Goal: Information Seeking & Learning: Learn about a topic

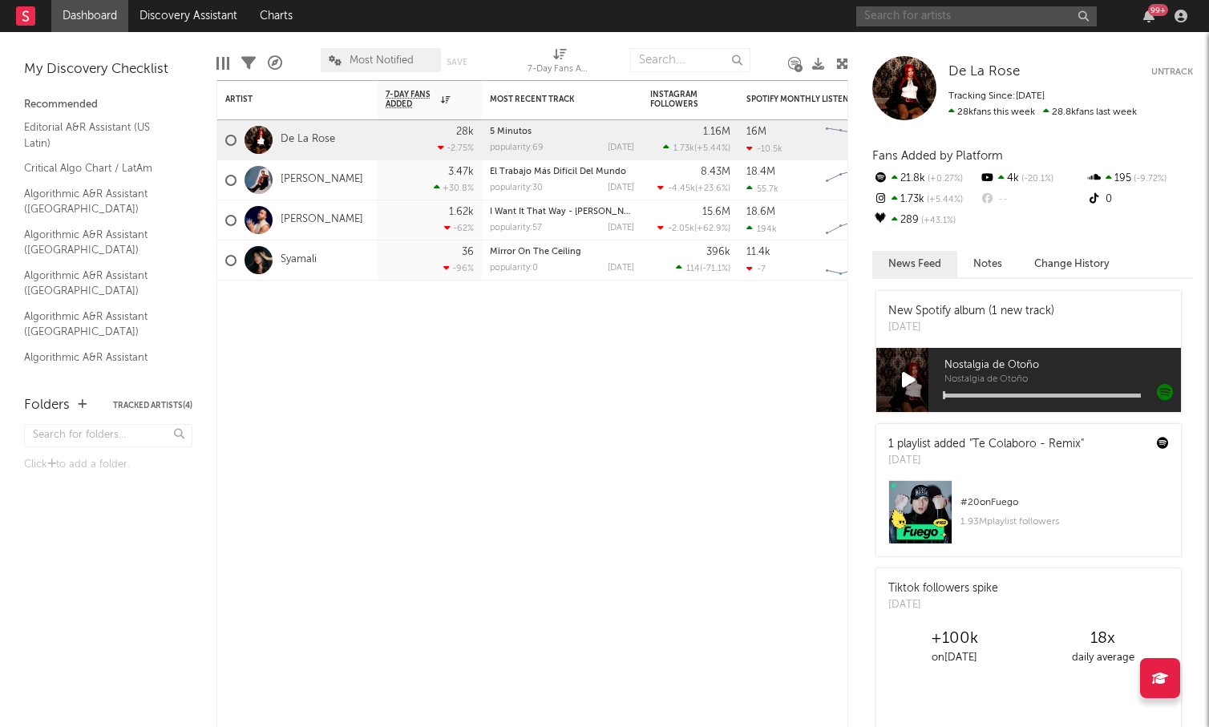
click at [1044, 14] on input "text" at bounding box center [976, 16] width 240 height 20
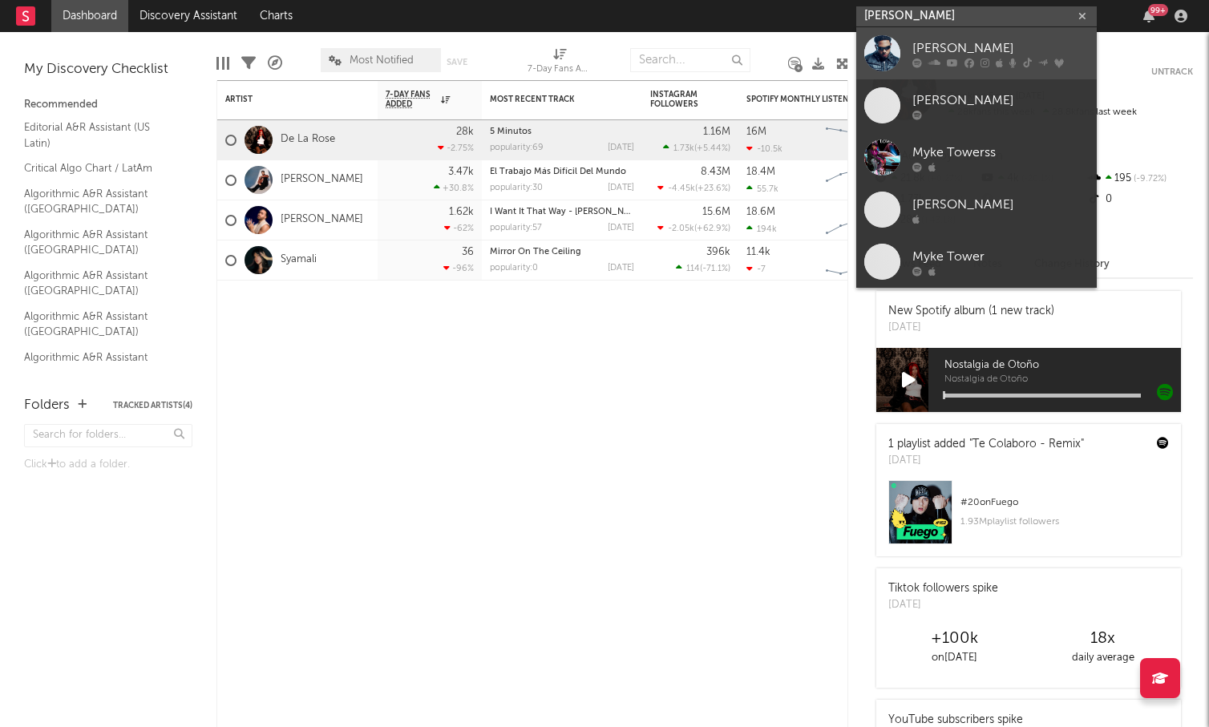
type input "[PERSON_NAME]"
click at [981, 60] on icon at bounding box center [984, 63] width 9 height 10
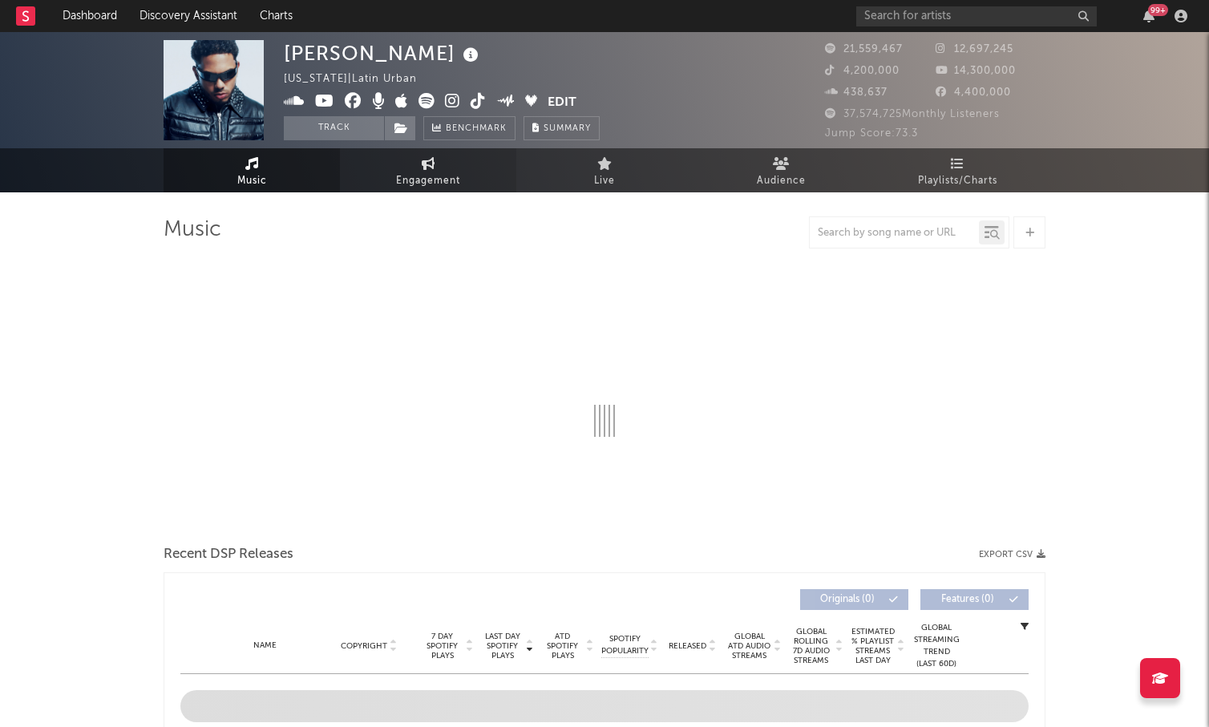
click at [417, 182] on span "Engagement" at bounding box center [428, 181] width 64 height 19
select select "1w"
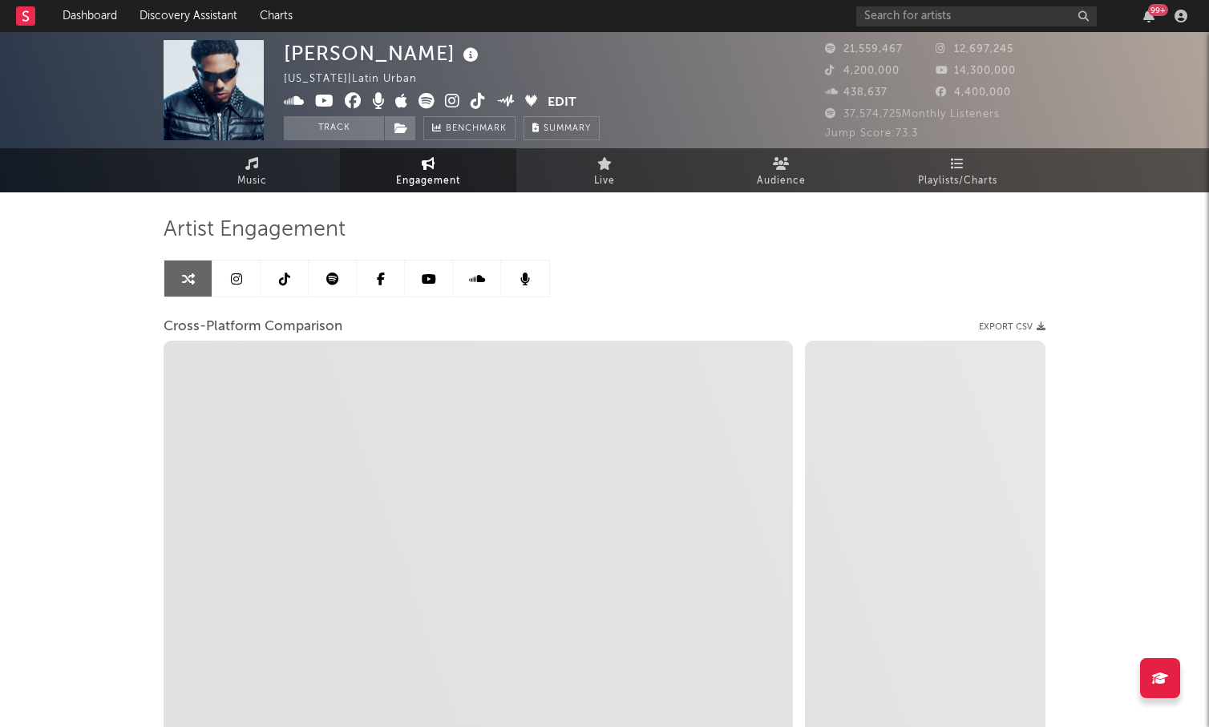
click at [228, 280] on link at bounding box center [236, 279] width 48 height 36
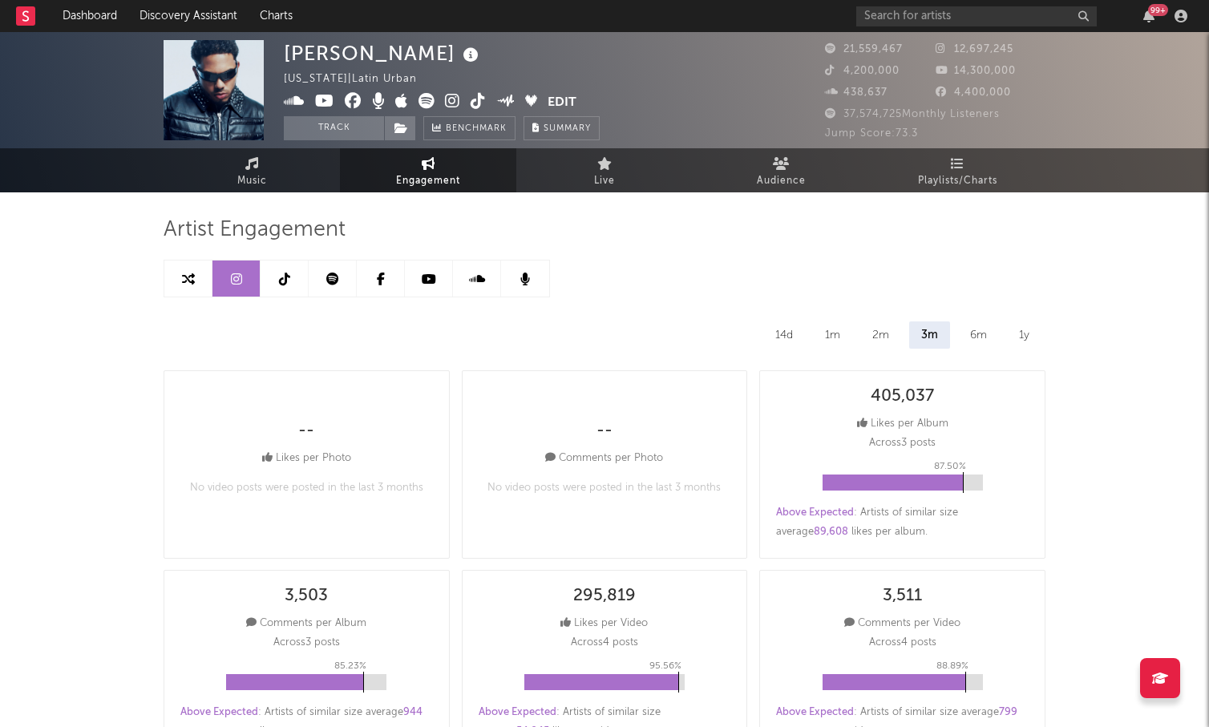
select select "6m"
click at [284, 279] on icon at bounding box center [284, 279] width 11 height 13
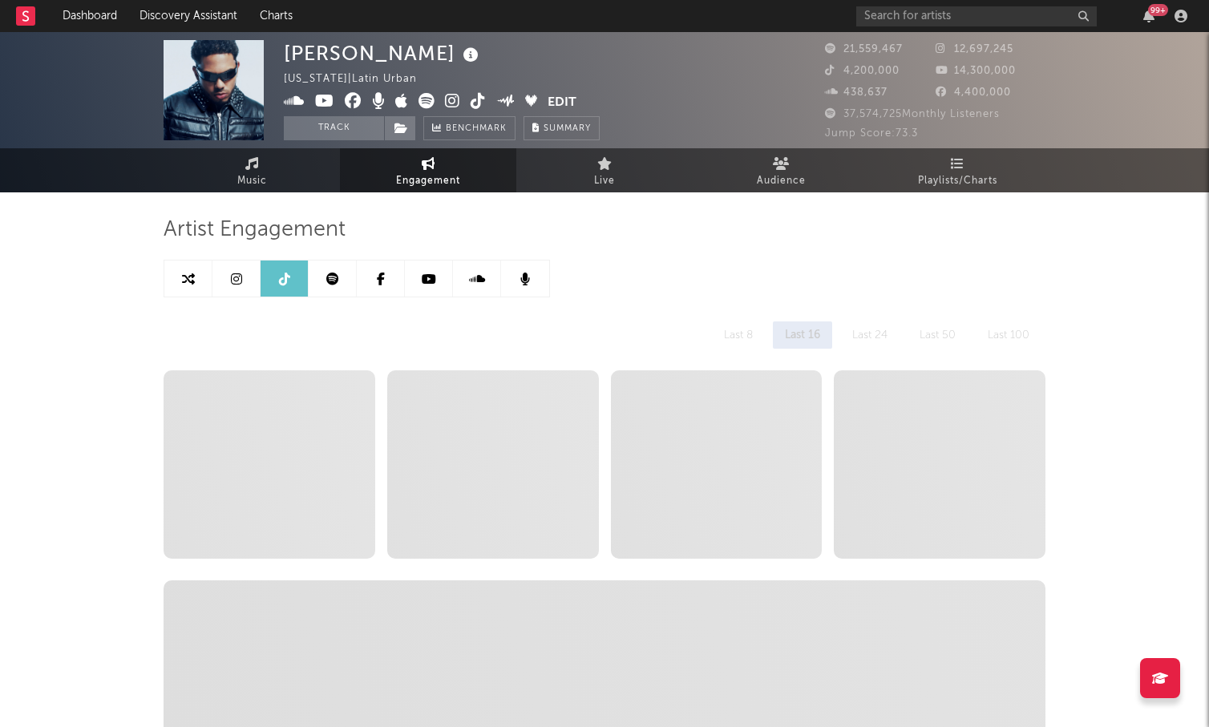
click at [324, 279] on link at bounding box center [333, 279] width 48 height 36
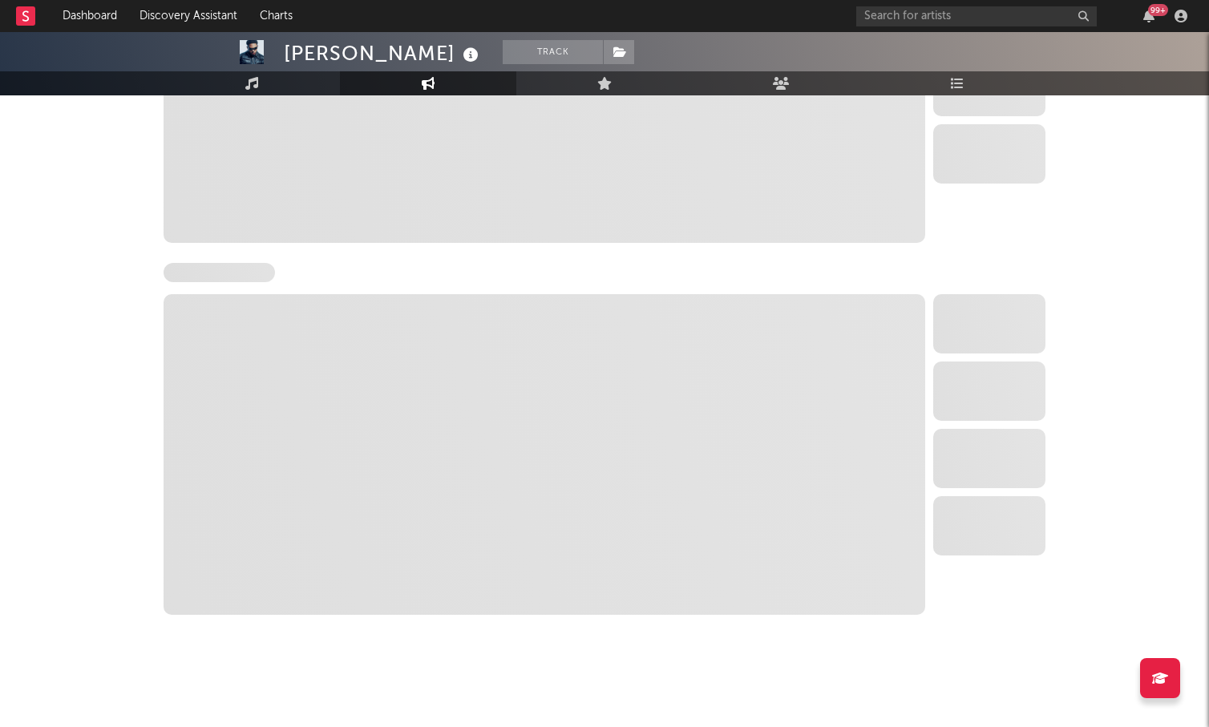
select select "6m"
select select "1w"
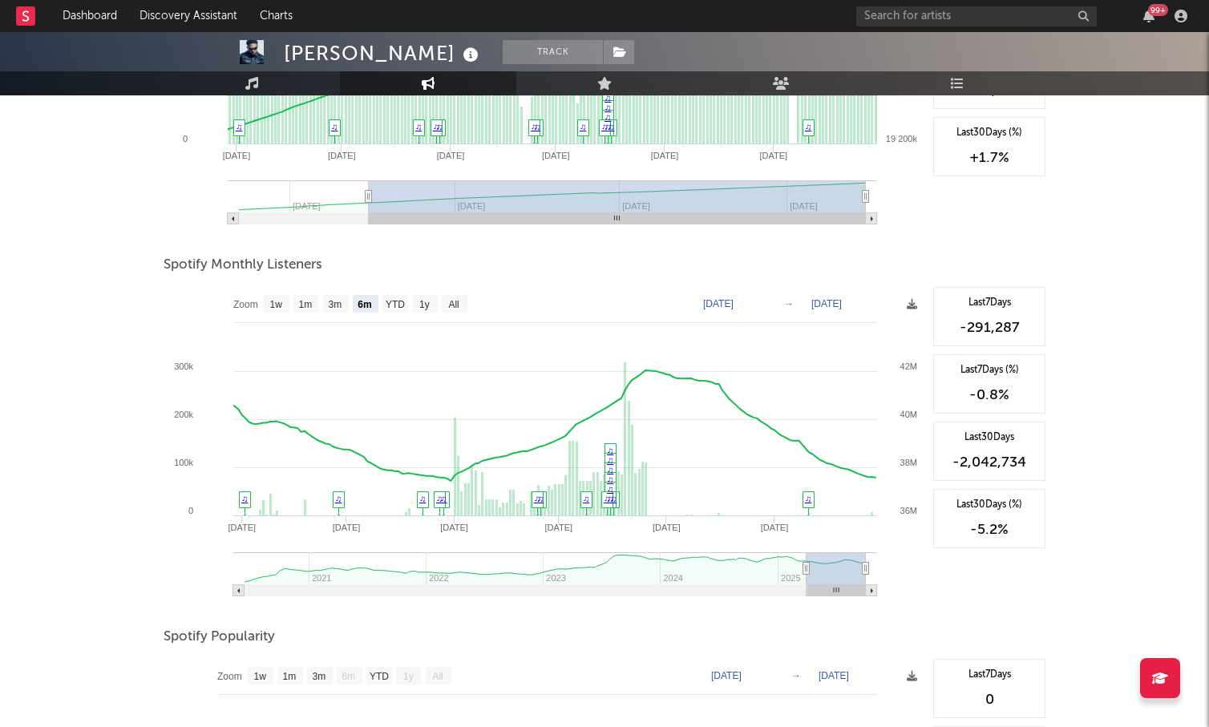
scroll to position [433, 0]
